Goal: Complete application form

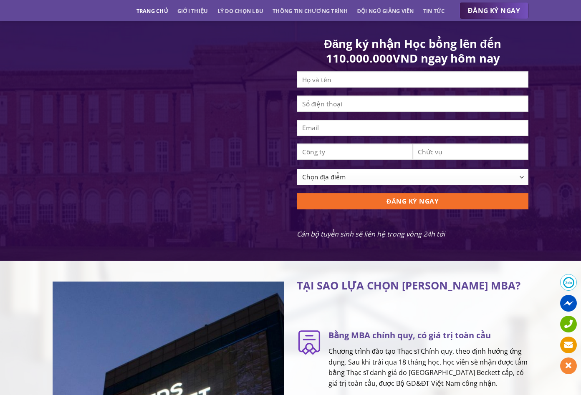
scroll to position [793, 0]
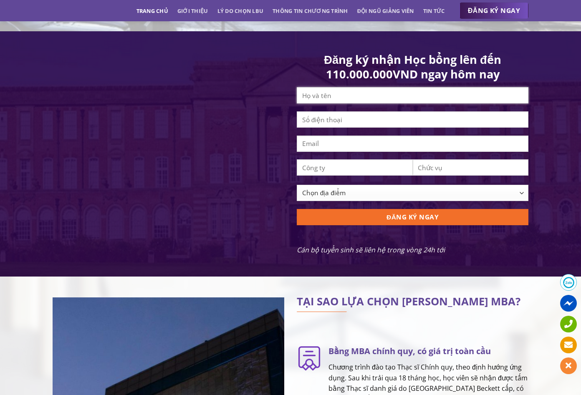
click at [345, 101] on input "Contact form" at bounding box center [413, 95] width 232 height 16
type input "NAM TANG"
type input "0981280326"
drag, startPoint x: 347, startPoint y: 103, endPoint x: 295, endPoint y: 105, distance: 51.8
click at [295, 105] on div "Đăng ký nhận Học bổng lên đến 110.000.000VND ngay hôm nay NAM TANG 0981280326 C…" at bounding box center [412, 164] width 244 height 224
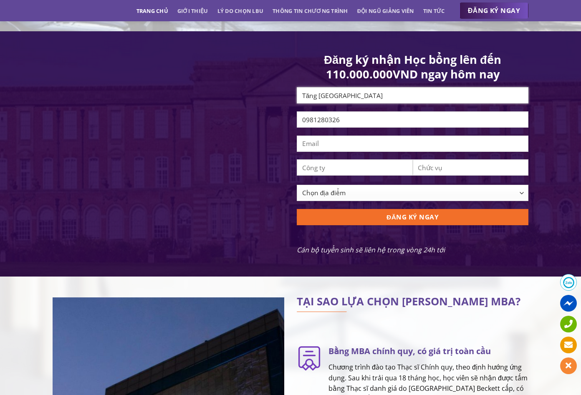
type input "Tăng Thành Nam"
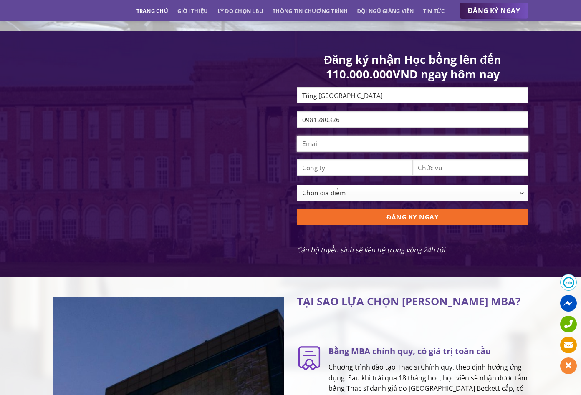
click at [337, 152] on input "Contact form" at bounding box center [413, 144] width 232 height 16
type input "namtangt@gmail.com"
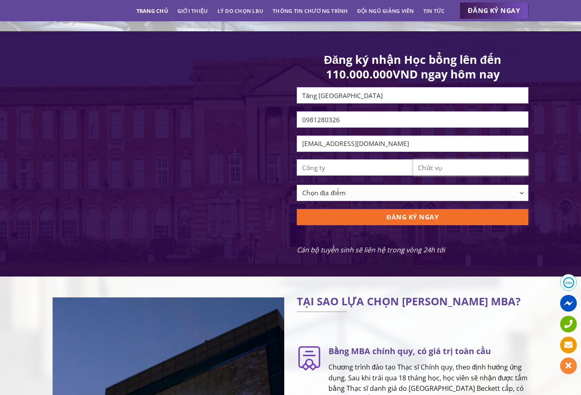
click at [434, 173] on input "Contact form" at bounding box center [471, 167] width 116 height 16
type input "Marketing"
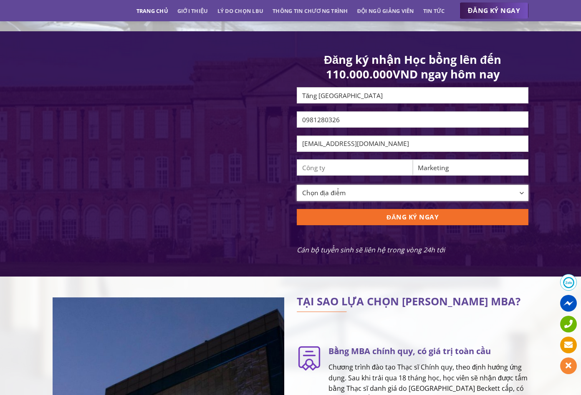
click at [423, 201] on select "Chọn địa điểm Hà Nội TP Hồ Chí Minh Cần Thơ Đà Nẵng Khác" at bounding box center [413, 193] width 232 height 16
select select "[GEOGRAPHIC_DATA]"
click at [297, 191] on select "Chọn địa điểm Hà Nội TP Hồ Chí Minh Cần Thơ Đà Nẵng Khác" at bounding box center [413, 193] width 232 height 16
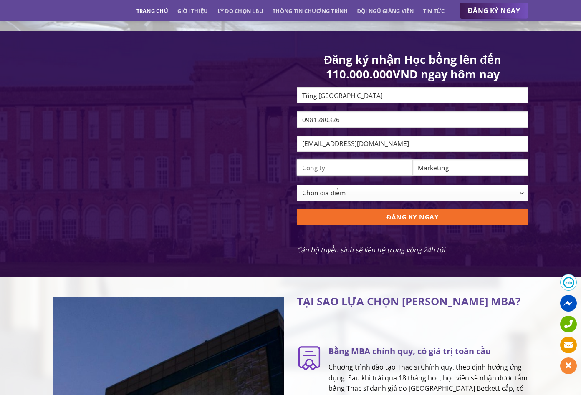
click at [354, 175] on input "Contact form" at bounding box center [355, 167] width 116 height 16
type input "Công ty Cổ phần Công nghệ Giáo dục thông minh VIETED"
click at [464, 171] on input "Marketing" at bounding box center [471, 167] width 116 height 16
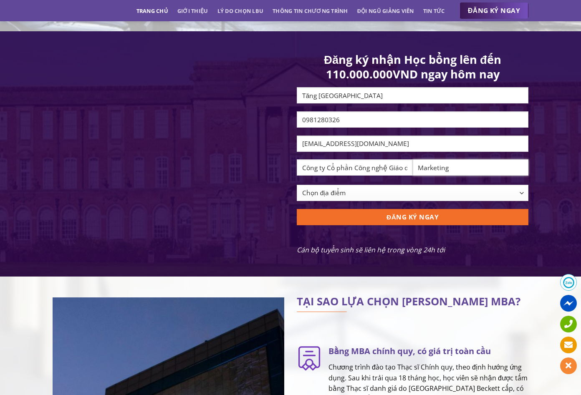
drag, startPoint x: 461, startPoint y: 171, endPoint x: 417, endPoint y: 178, distance: 44.3
click at [417, 176] on input "Marketing" at bounding box center [471, 167] width 116 height 16
type input "Nhân viên Marketing"
click at [544, 183] on div "Đăng ký nhận Học bổng lên đến 110.000.000VND ngay hôm nay Tăng Thành Nam 098128…" at bounding box center [290, 153] width 581 height 245
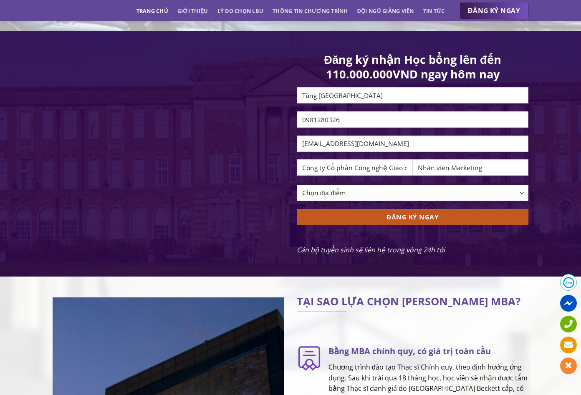
click at [445, 222] on input "ĐĂNG KÝ NGAY" at bounding box center [413, 217] width 232 height 16
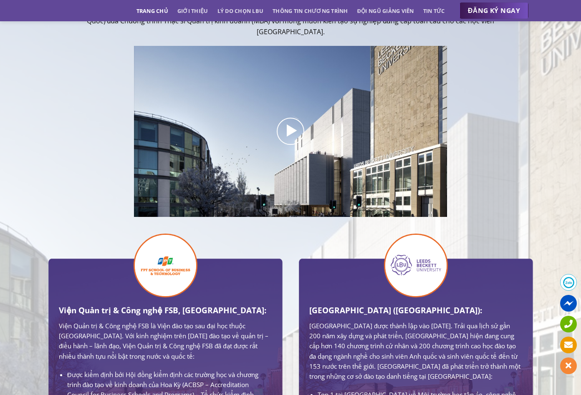
scroll to position [584, 0]
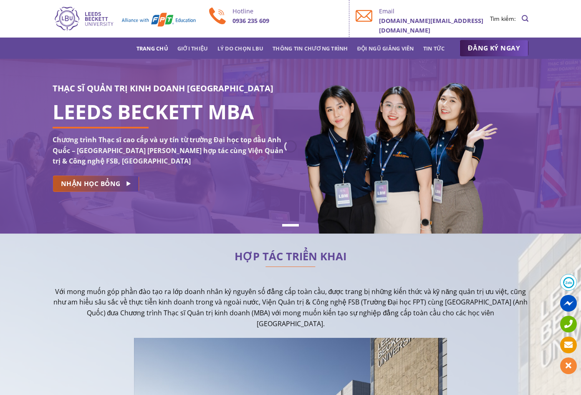
click at [126, 187] on icon at bounding box center [128, 184] width 7 height 8
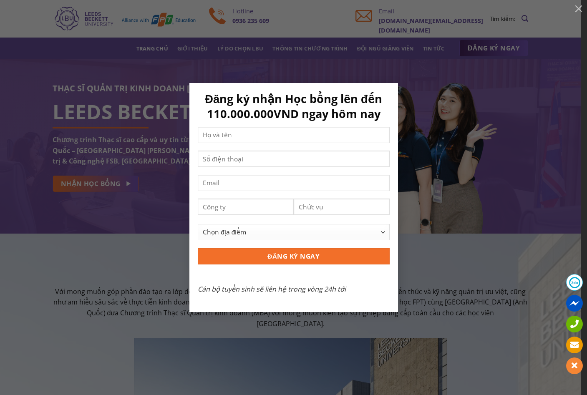
click at [160, 167] on div "Đăng ký nhận Học bổng lên đến 110.000.000VND ngay hôm nay Chọn địa điểm [GEOGRA…" at bounding box center [294, 197] width 562 height 229
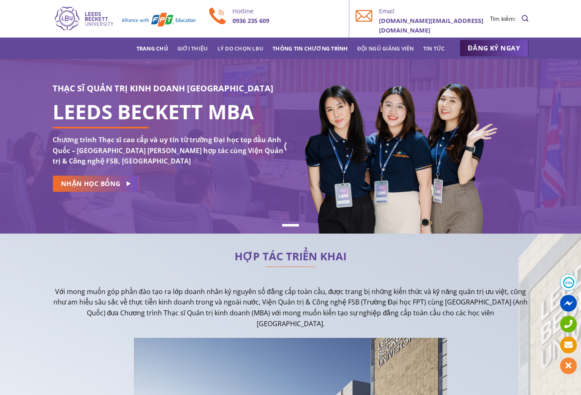
click at [312, 50] on link "Thông tin chương trình" at bounding box center [310, 48] width 76 height 15
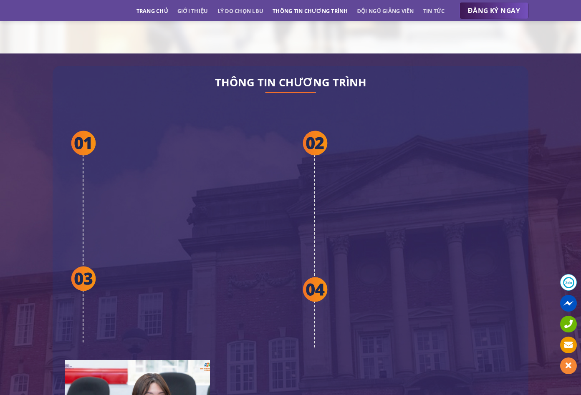
scroll to position [1519, 0]
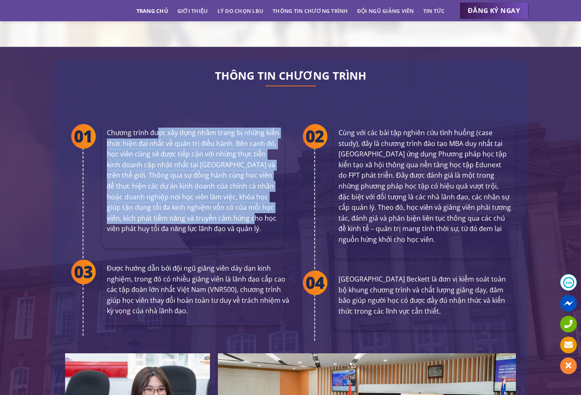
drag, startPoint x: 159, startPoint y: 119, endPoint x: 235, endPoint y: 204, distance: 113.8
click at [235, 204] on p "Chương trình được xây dựng nhằm trang bị những kiến thức hiện đại nhất về quản …" at bounding box center [193, 181] width 172 height 107
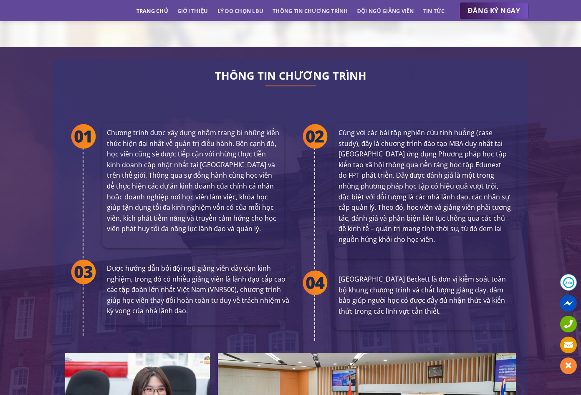
click at [234, 203] on p "Chương trình được xây dựng nhằm trang bị những kiến thức hiện đại nhất về quản …" at bounding box center [193, 181] width 172 height 107
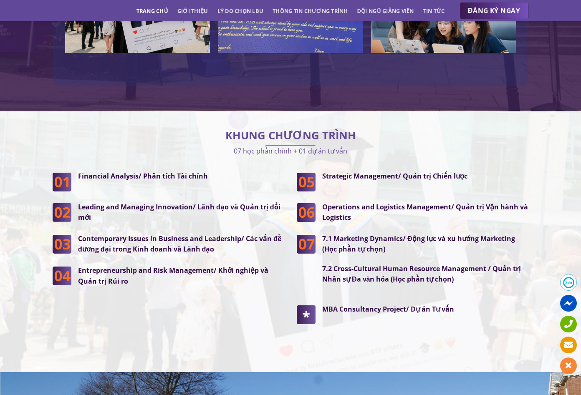
scroll to position [2354, 0]
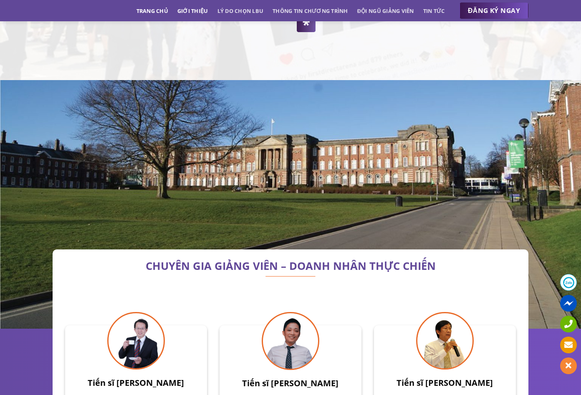
click at [187, 7] on link "Giới thiệu" at bounding box center [192, 10] width 31 height 15
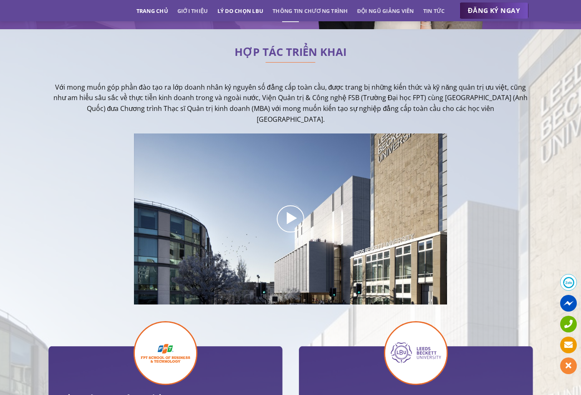
click at [248, 11] on link "Lý do chọn LBU" at bounding box center [240, 10] width 46 height 15
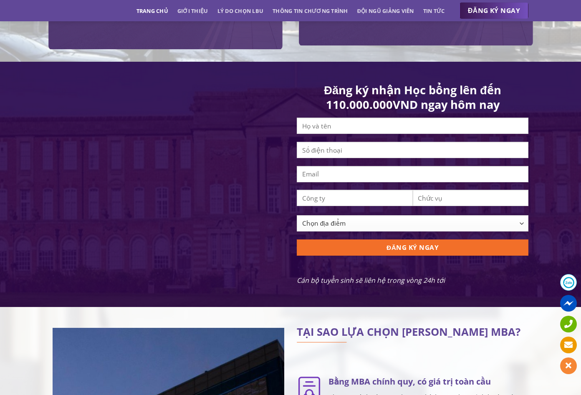
scroll to position [755, 0]
